Goal: Ask a question: Seek information or help from site administrators or community

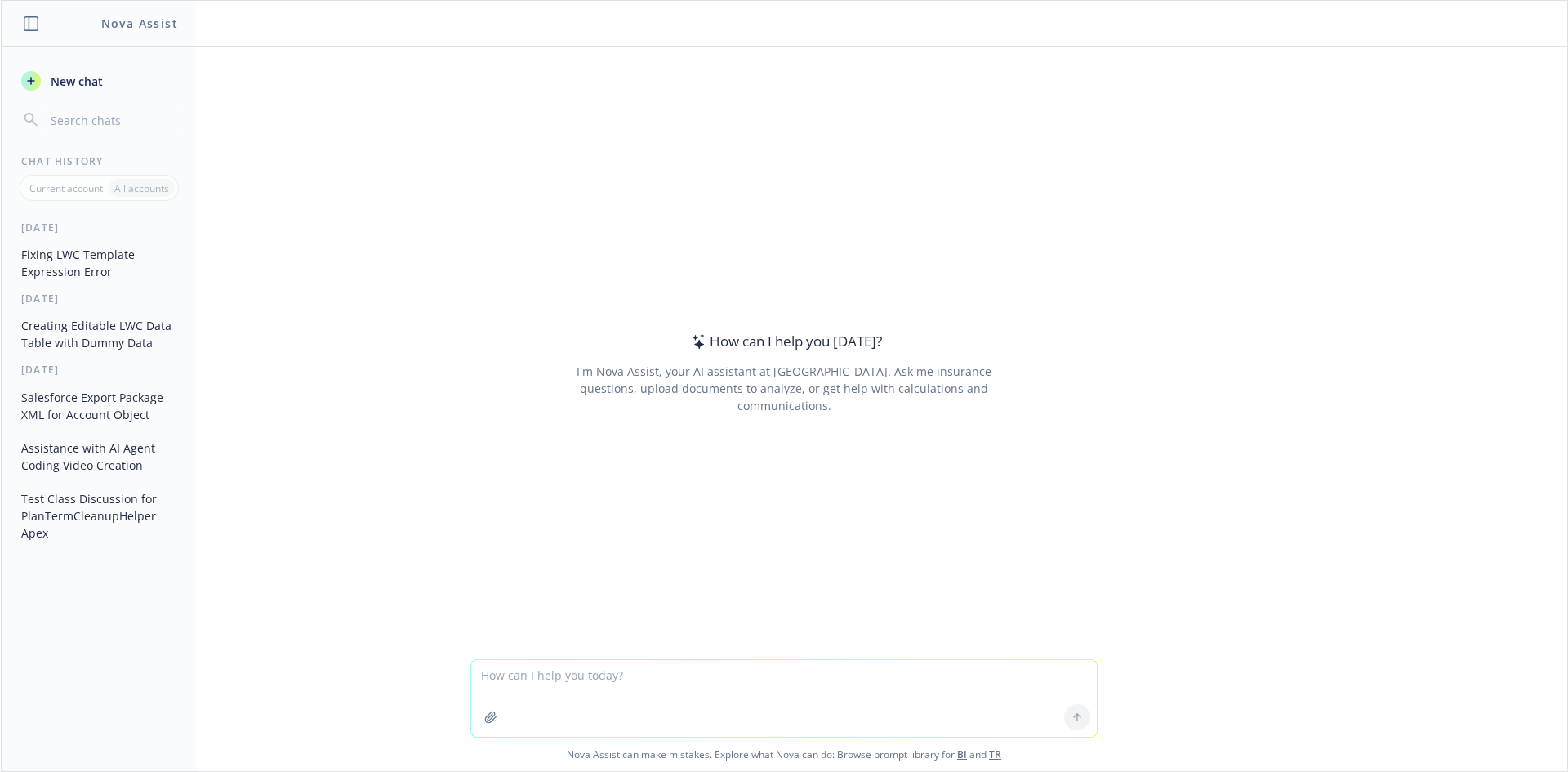
click at [1044, 220] on div "How can I help you [DATE]? I'm Nova Assist, your AI assistant at Newfront. Ask …" at bounding box center [784, 373] width 627 height 495
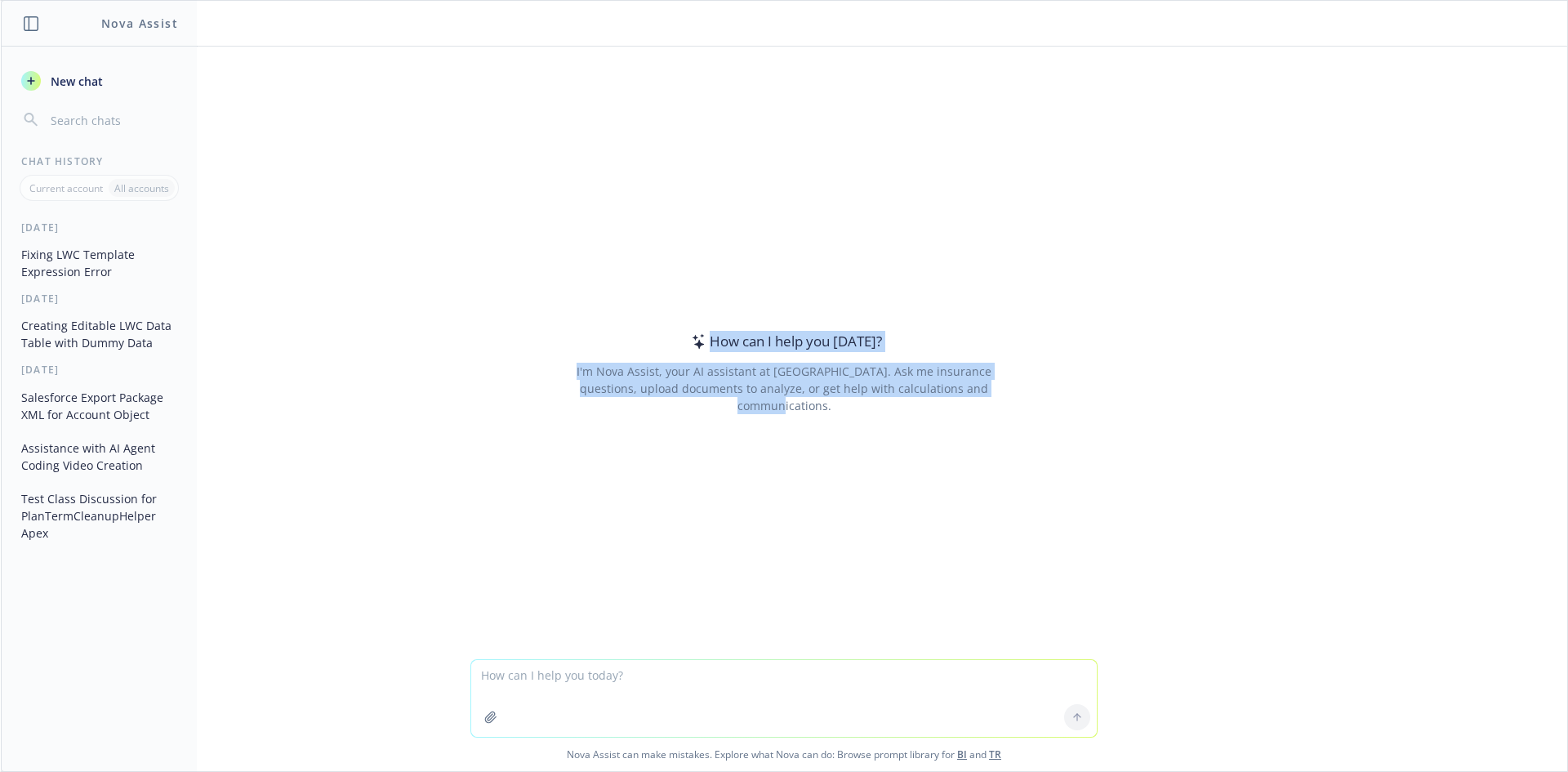
drag, startPoint x: 684, startPoint y: 344, endPoint x: 1041, endPoint y: 392, distance: 360.2
click at [1041, 392] on div "How can I help you [DATE]? I'm Nova Assist, your AI assistant at Newfront. Ask …" at bounding box center [784, 373] width 627 height 495
drag, startPoint x: 1041, startPoint y: 392, endPoint x: 657, endPoint y: 348, distance: 386.5
click at [657, 348] on div "How can I help you [DATE]? I'm Nova Assist, your AI assistant at Newfront. Ask …" at bounding box center [784, 373] width 627 height 495
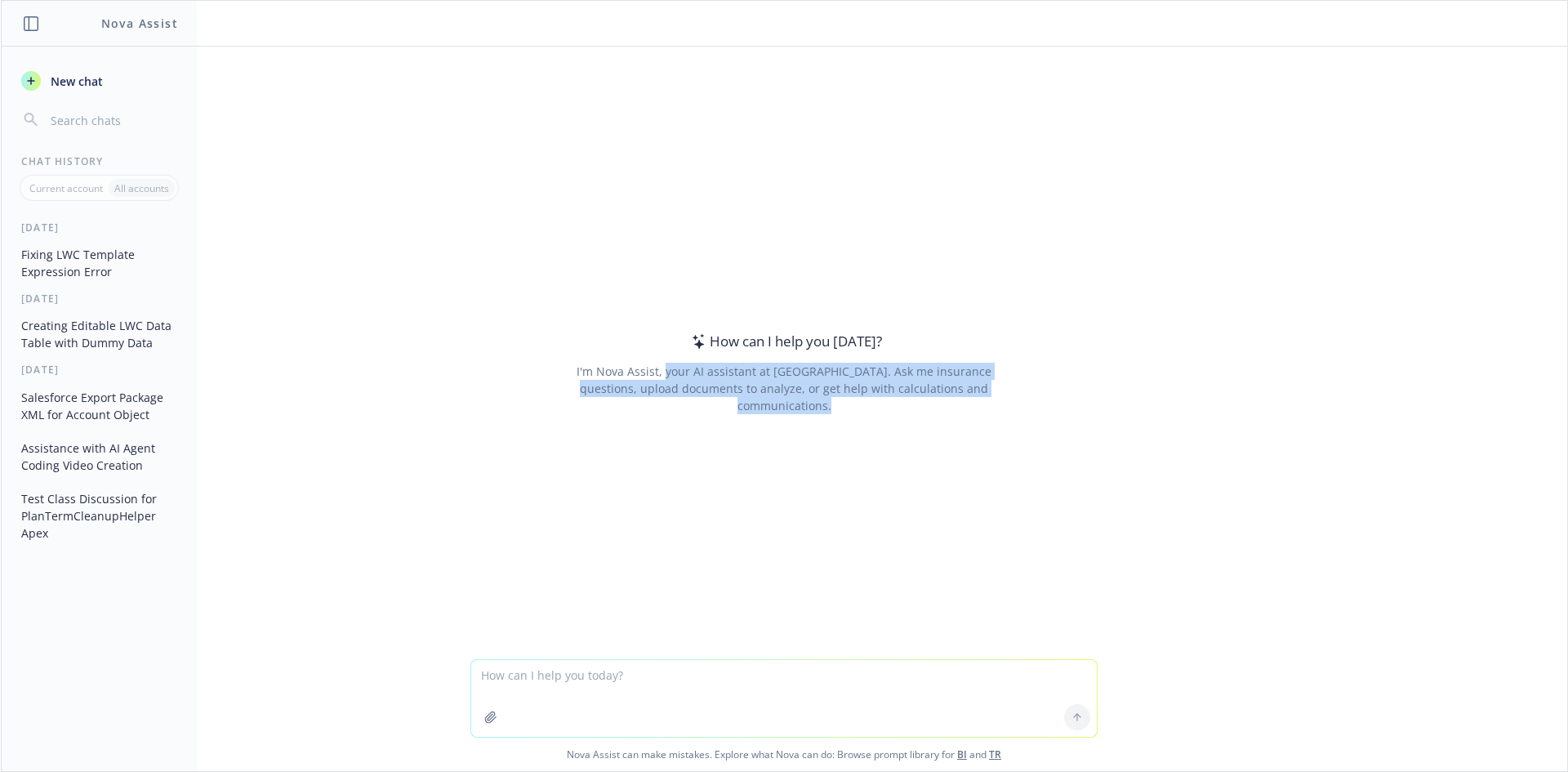
click at [657, 348] on div "How can I help you [DATE]? I'm Nova Assist, your AI assistant at Newfront. Ask …" at bounding box center [784, 373] width 627 height 495
drag, startPoint x: 667, startPoint y: 341, endPoint x: 1010, endPoint y: 422, distance: 352.4
click at [1010, 422] on div "How can I help you [DATE]? I'm Nova Assist, your AI assistant at Newfront. Ask …" at bounding box center [784, 373] width 627 height 495
